Goal: Task Accomplishment & Management: Use online tool/utility

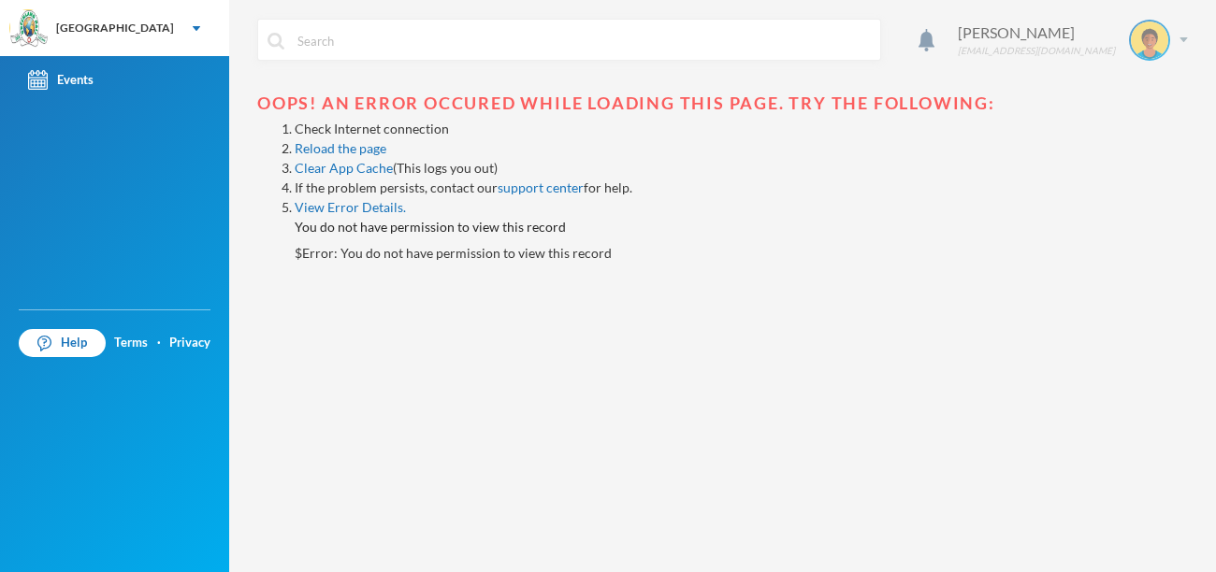
click at [1180, 41] on img at bounding box center [1183, 39] width 8 height 5
click at [1135, 137] on button "Logout" at bounding box center [1137, 136] width 84 height 28
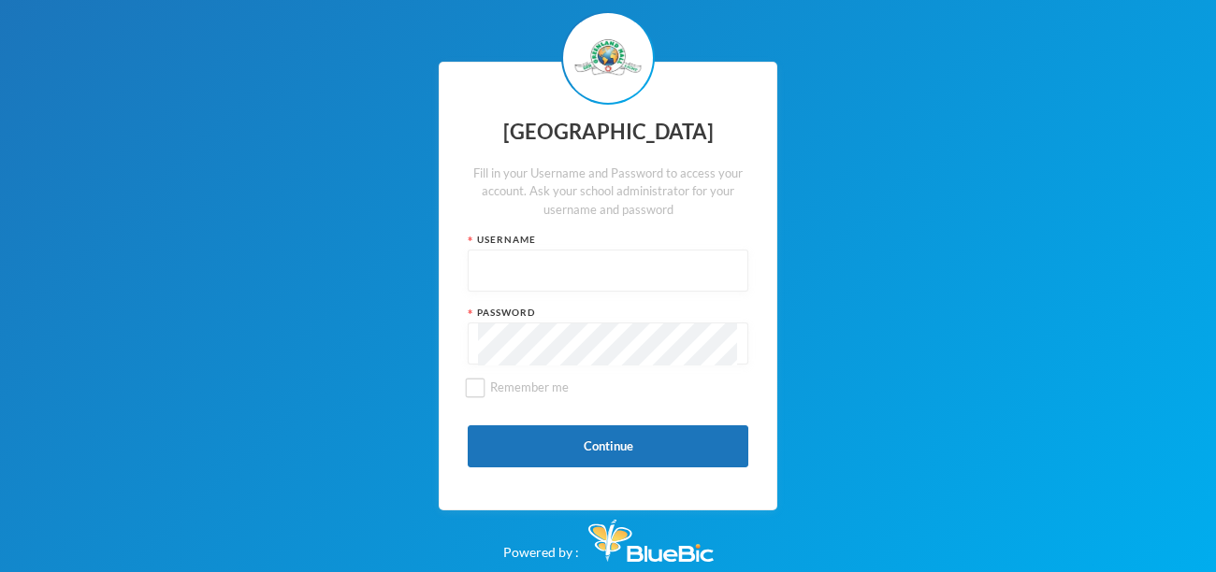
type input "glh24cs42"
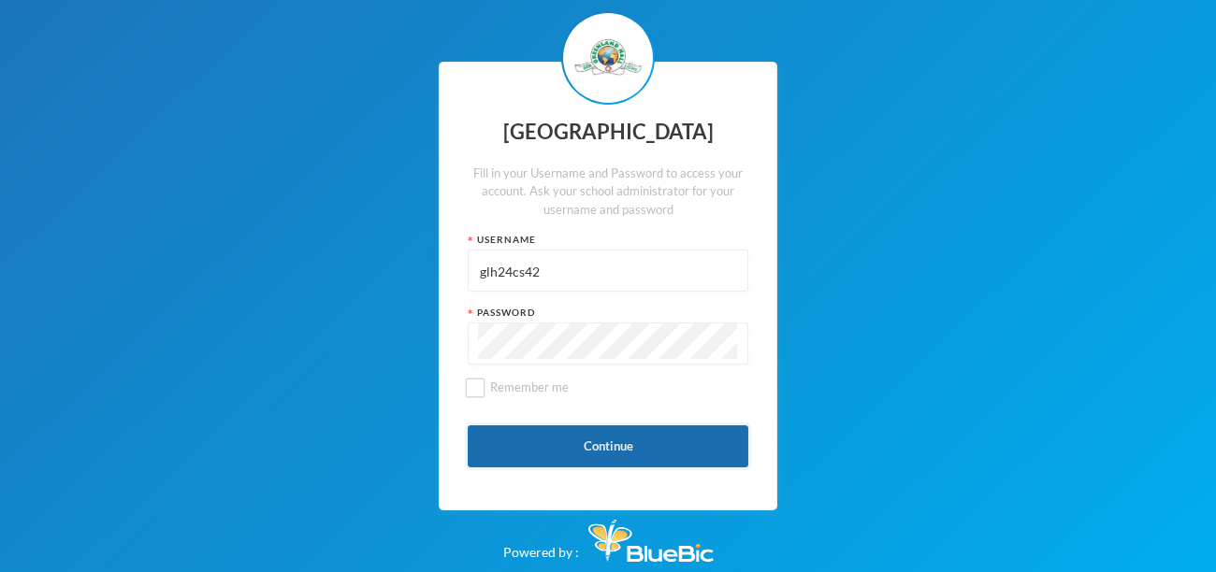
click at [596, 441] on button "Continue" at bounding box center [608, 446] width 281 height 42
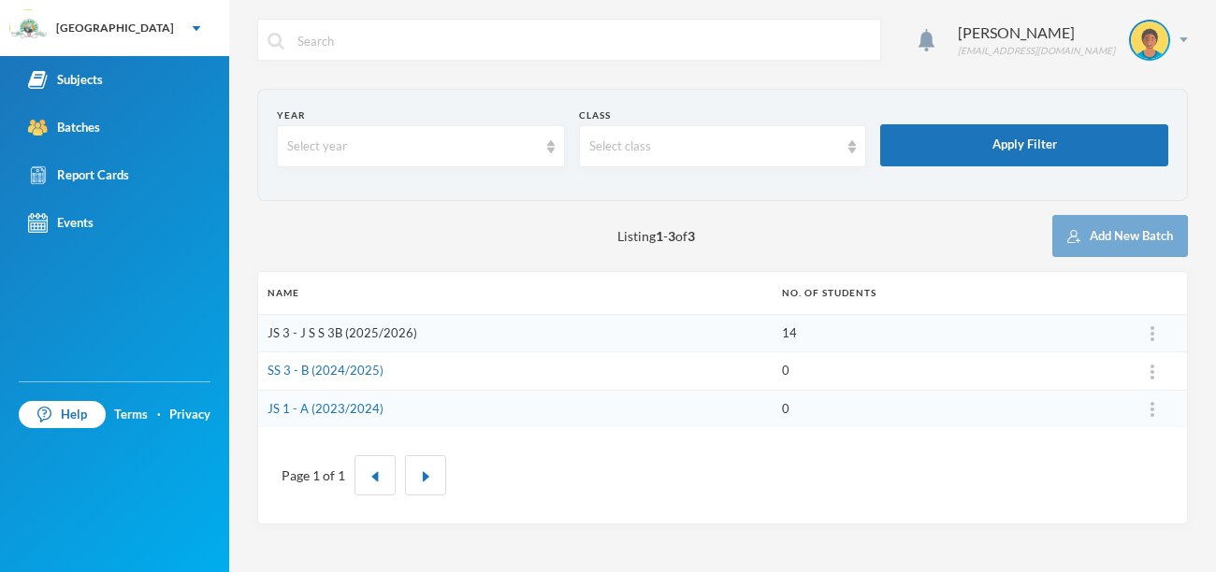
click at [370, 337] on link "JS 3 - J S S 3B (2025/2026)" at bounding box center [342, 332] width 150 height 15
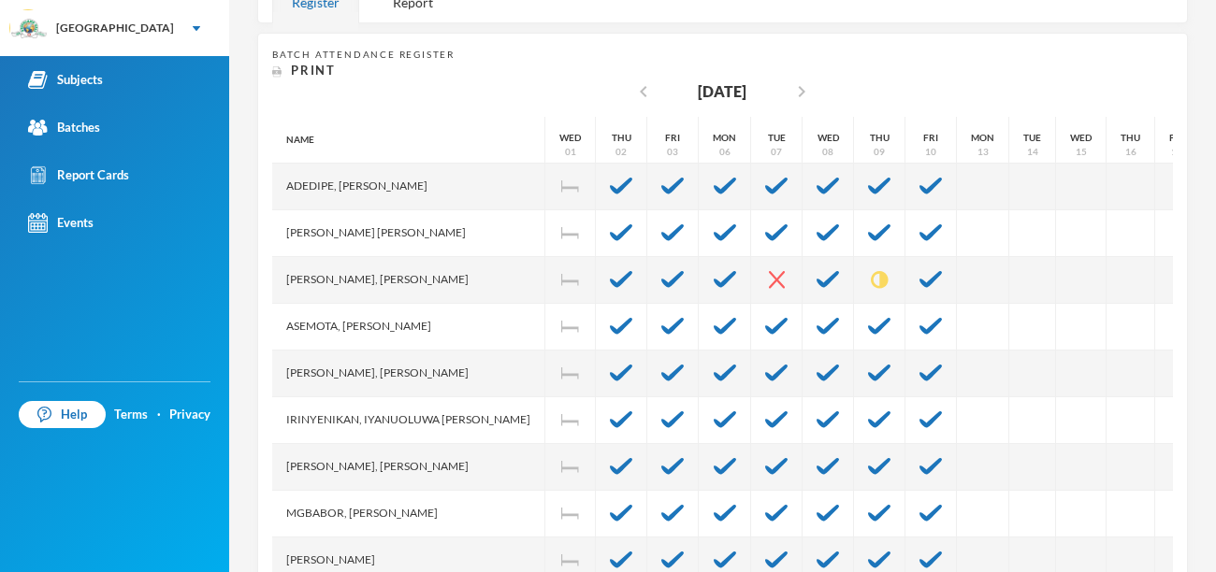
scroll to position [391, 0]
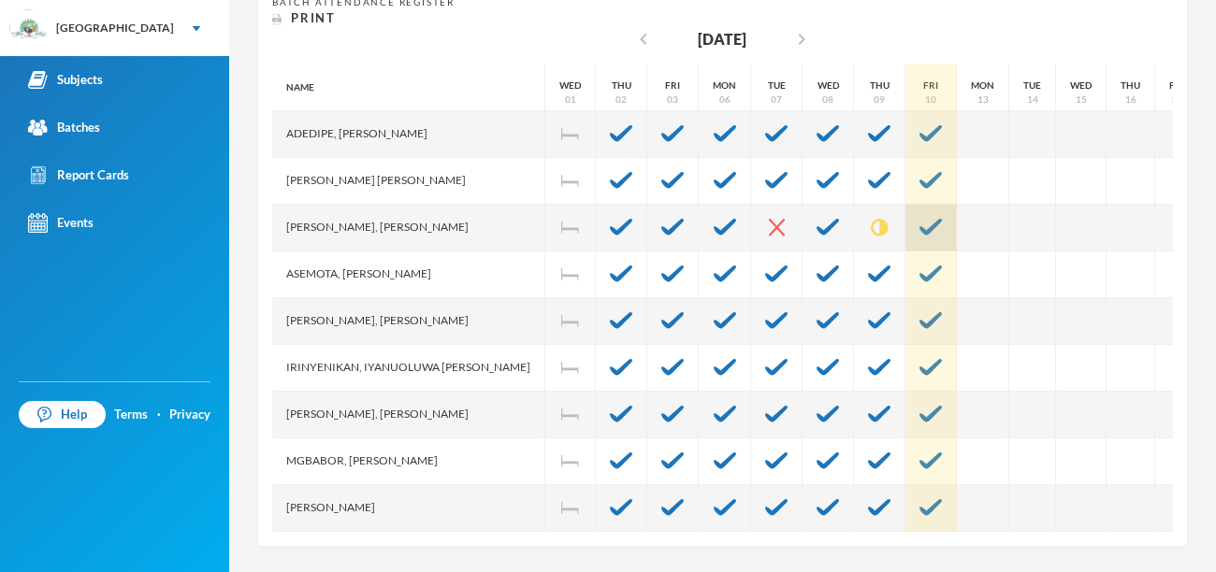
click at [919, 226] on img at bounding box center [930, 227] width 22 height 17
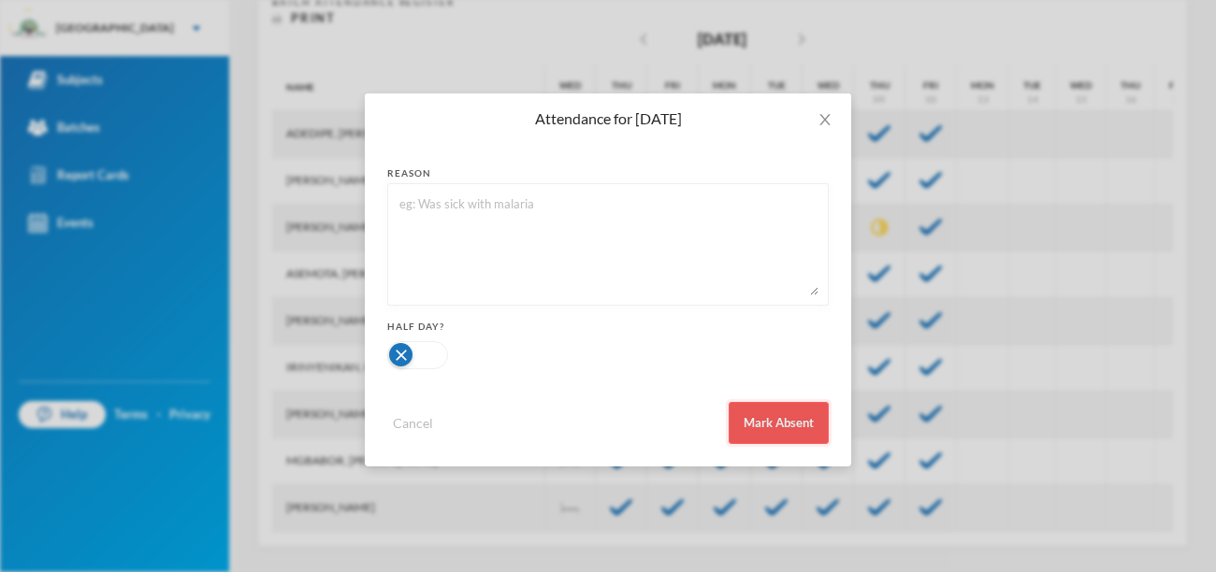
click at [772, 416] on button "Mark Absent" at bounding box center [778, 423] width 100 height 42
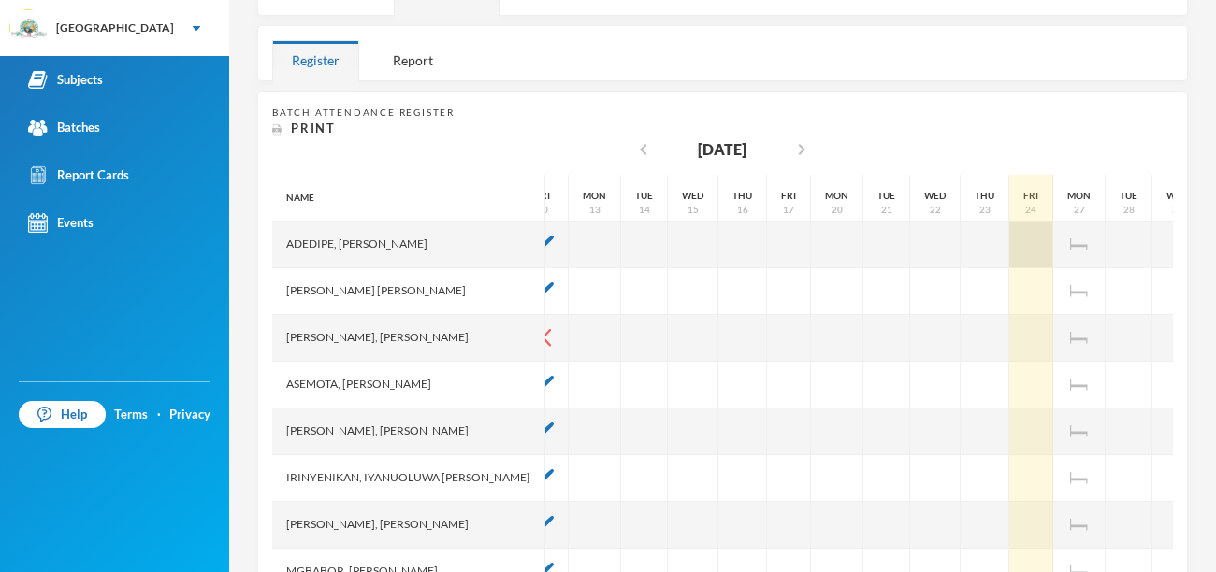
scroll to position [0, 474]
